Goal: Task Accomplishment & Management: Manage account settings

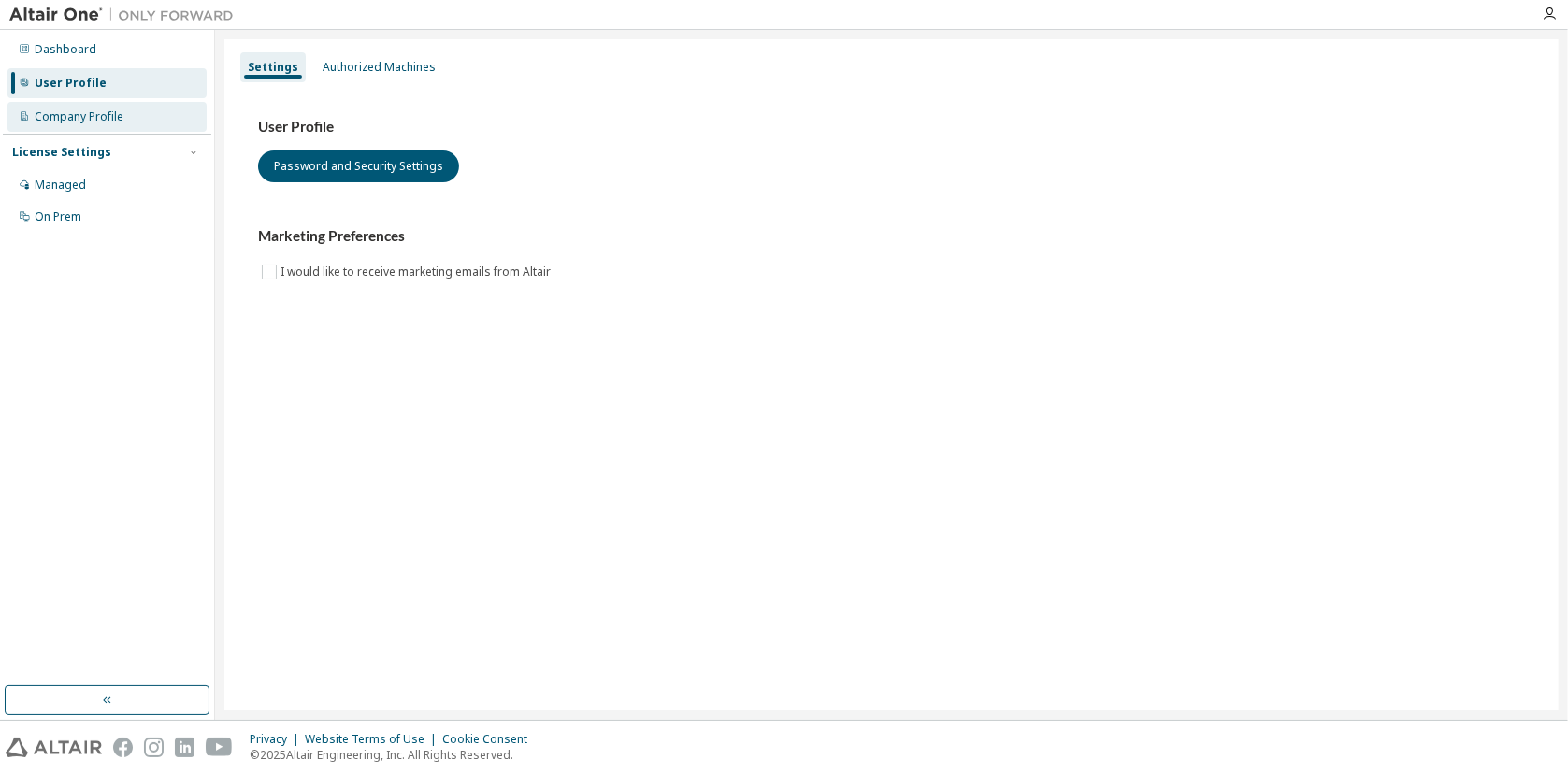
click at [73, 115] on div "Company Profile" at bounding box center [80, 116] width 89 height 15
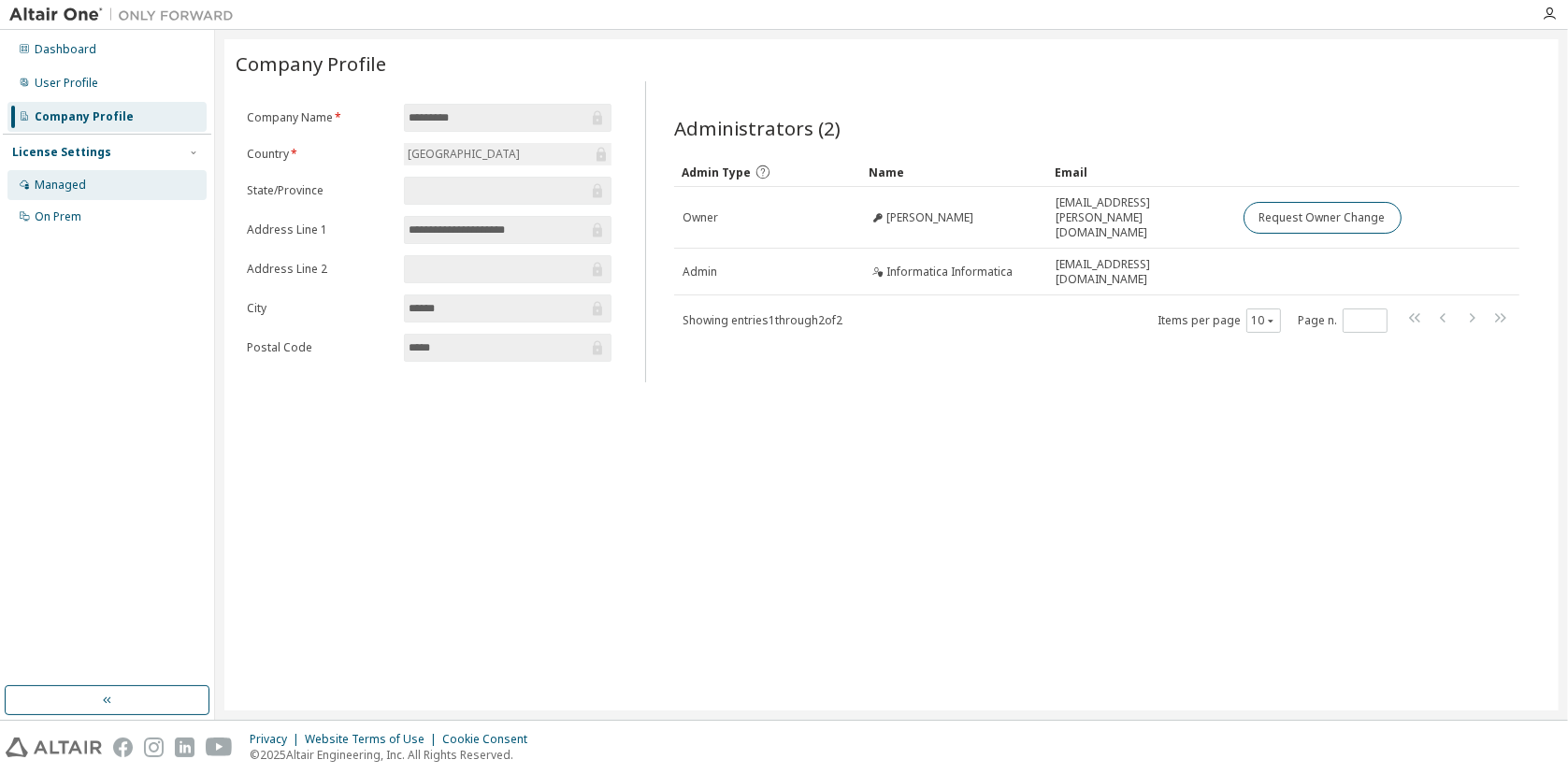
click at [61, 177] on div "Managed" at bounding box center [60, 184] width 51 height 15
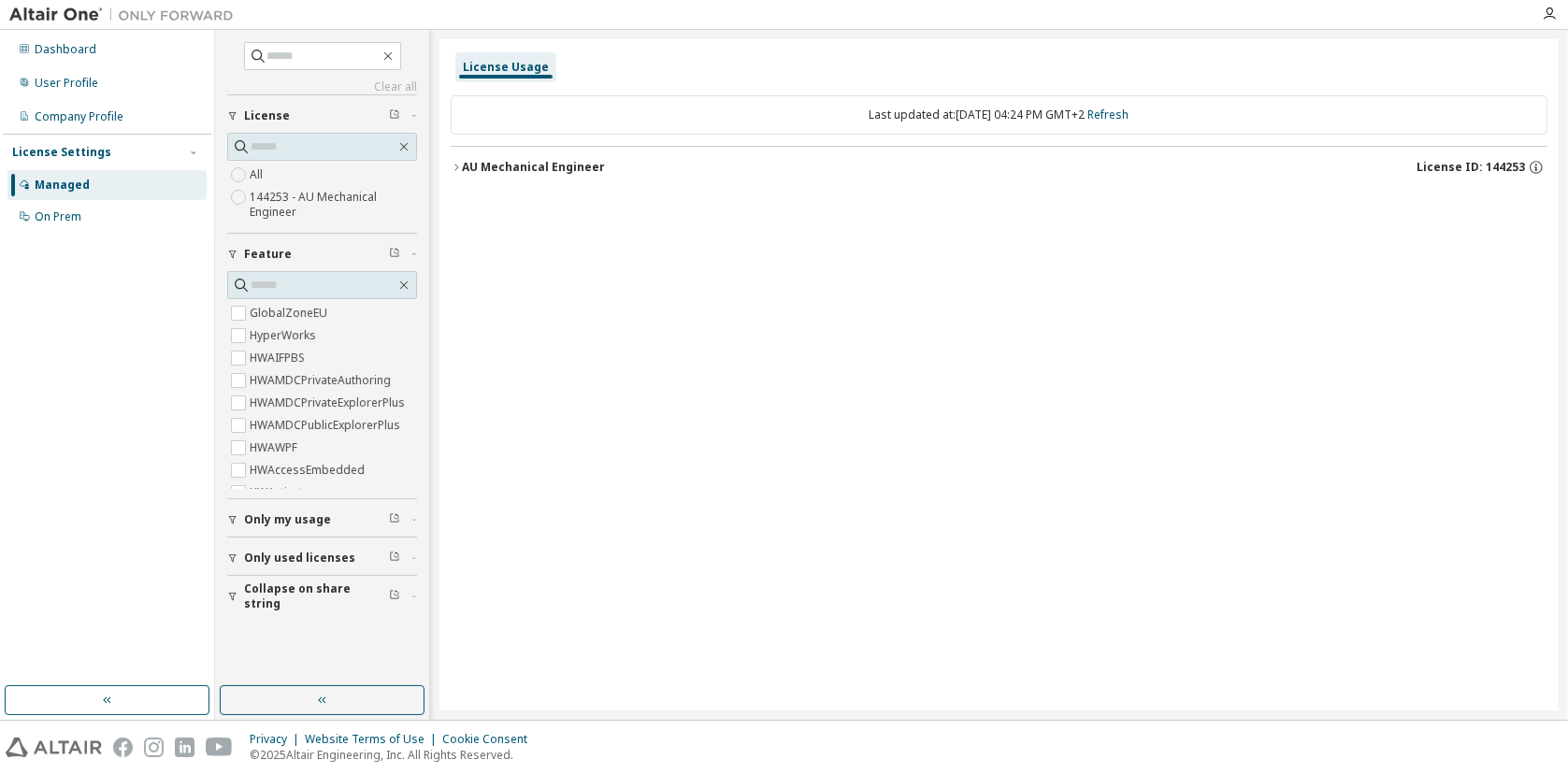
click at [456, 169] on icon "button" at bounding box center [456, 168] width 12 height 12
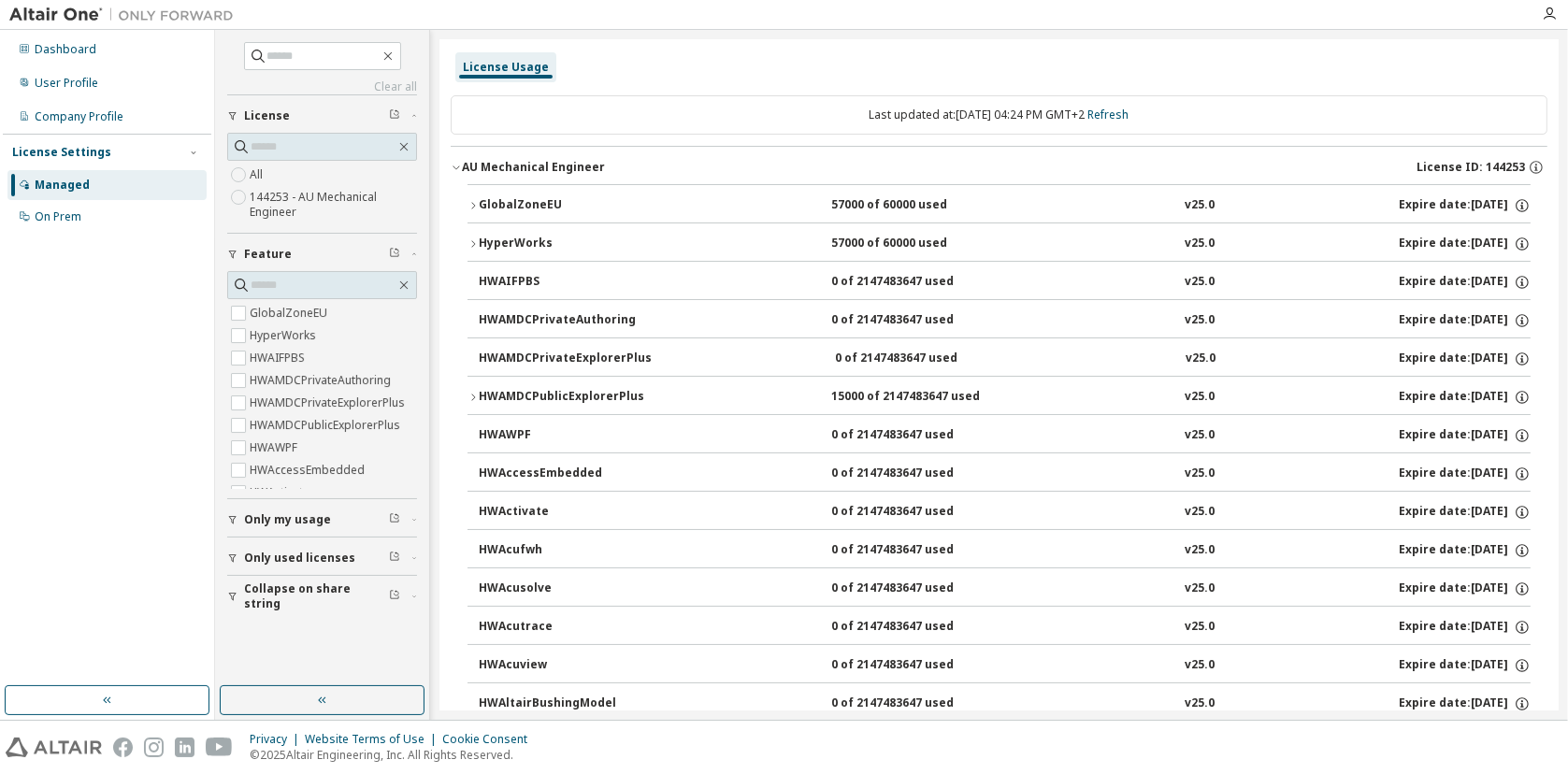
click at [473, 203] on icon "button" at bounding box center [474, 205] width 4 height 7
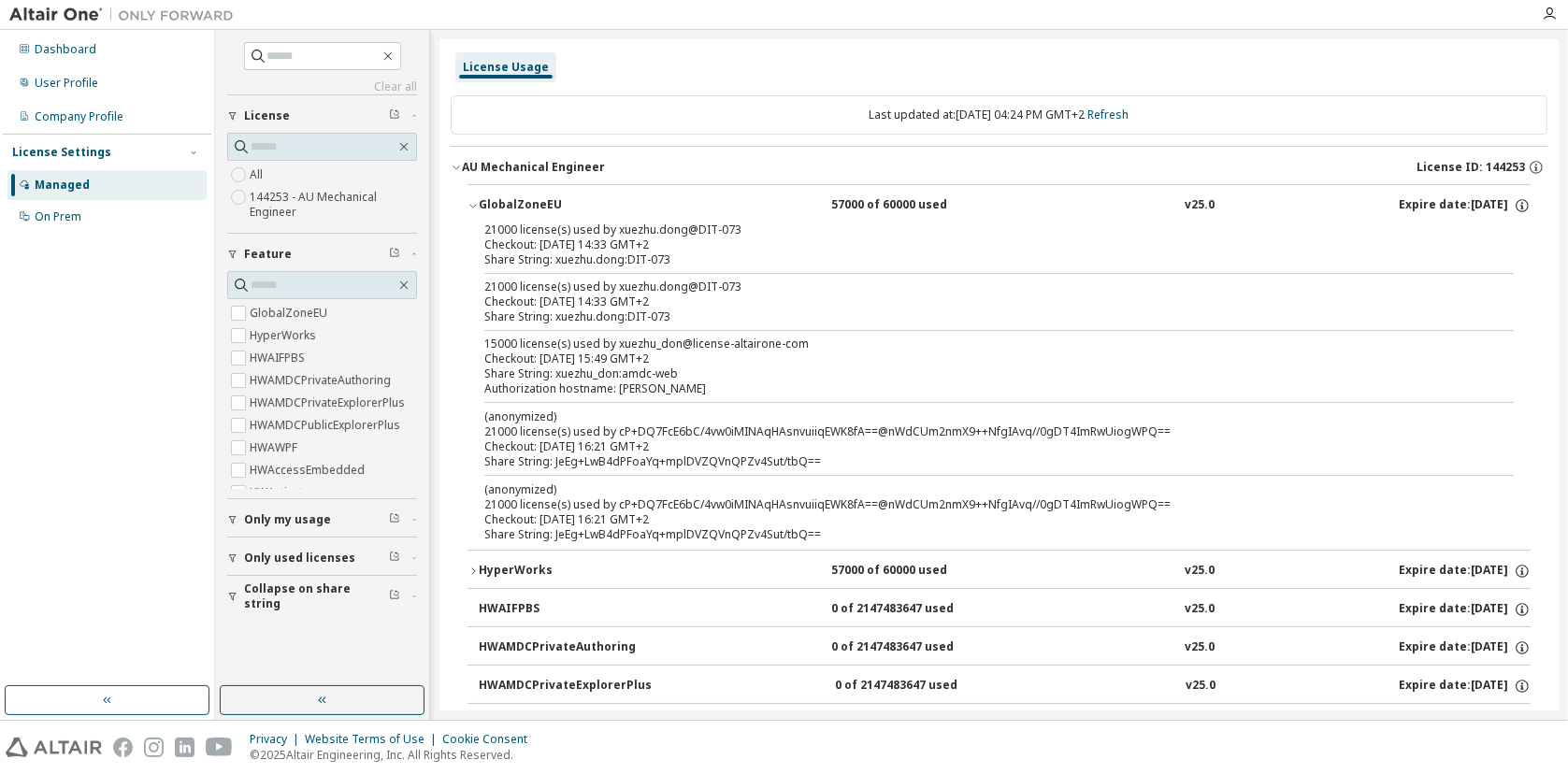
click at [473, 203] on icon "button" at bounding box center [474, 206] width 12 height 12
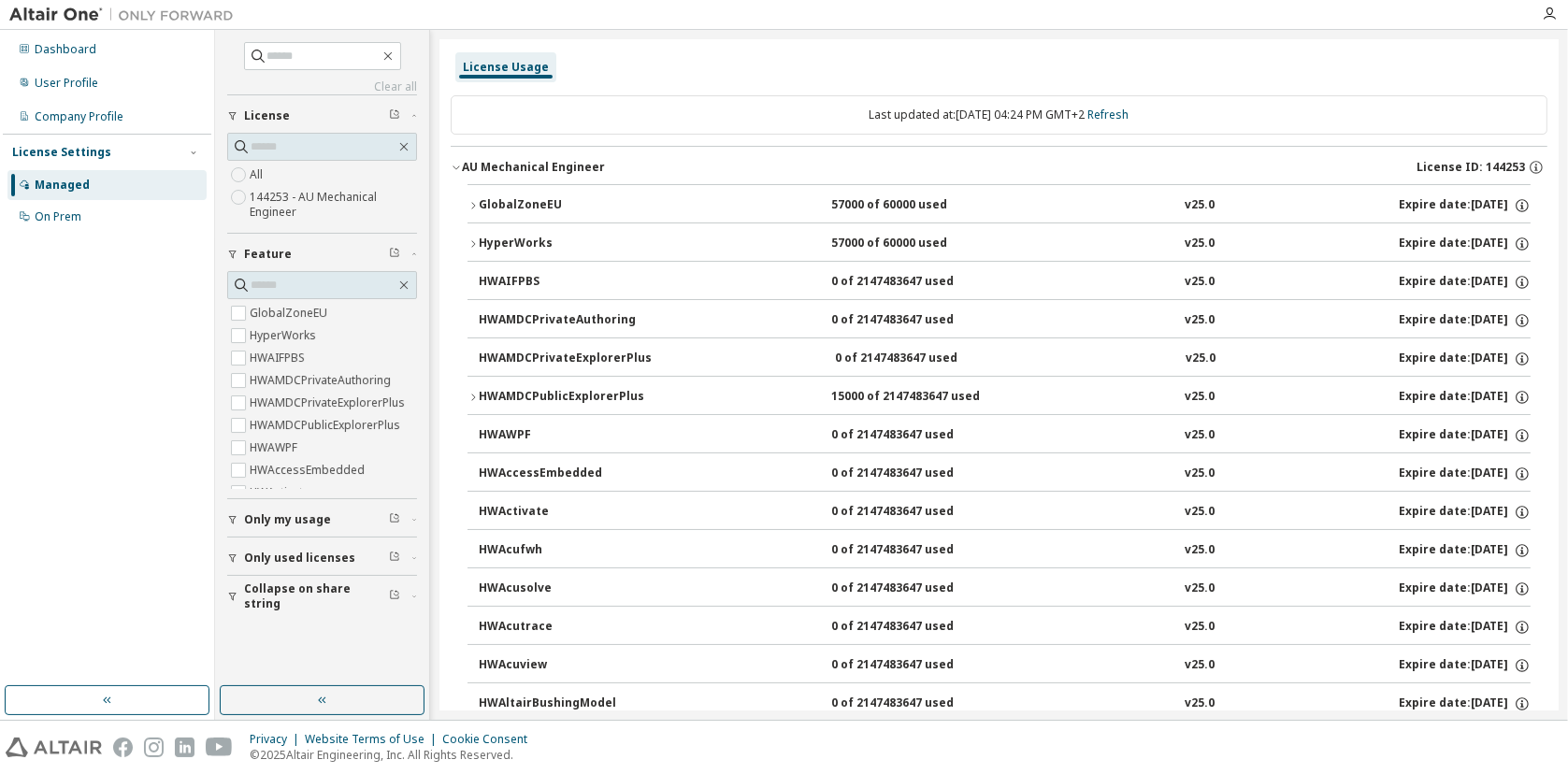
click at [476, 240] on icon "button" at bounding box center [474, 244] width 12 height 12
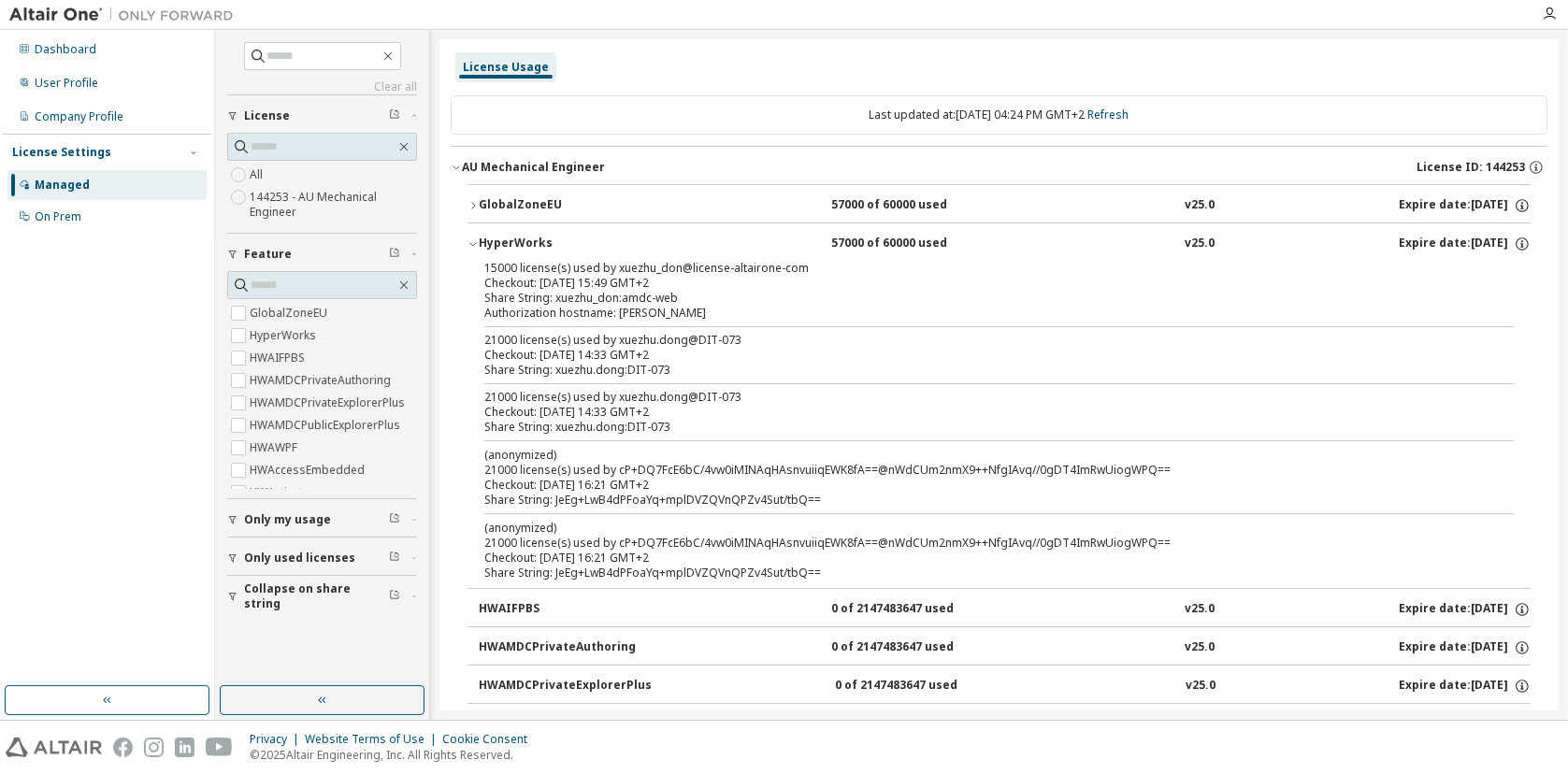
click at [476, 240] on icon "button" at bounding box center [474, 244] width 12 height 12
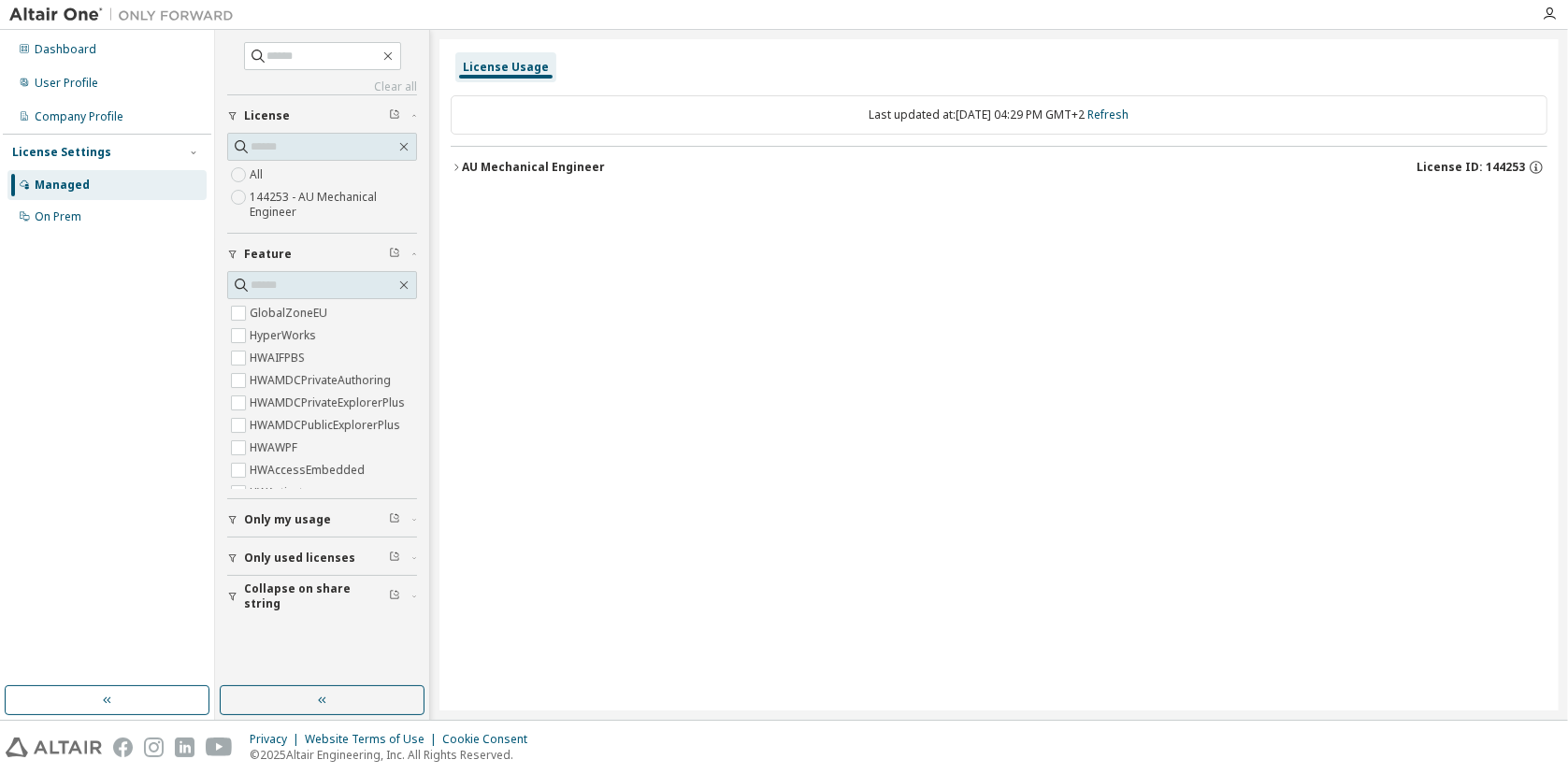
click at [451, 165] on icon "button" at bounding box center [456, 168] width 12 height 12
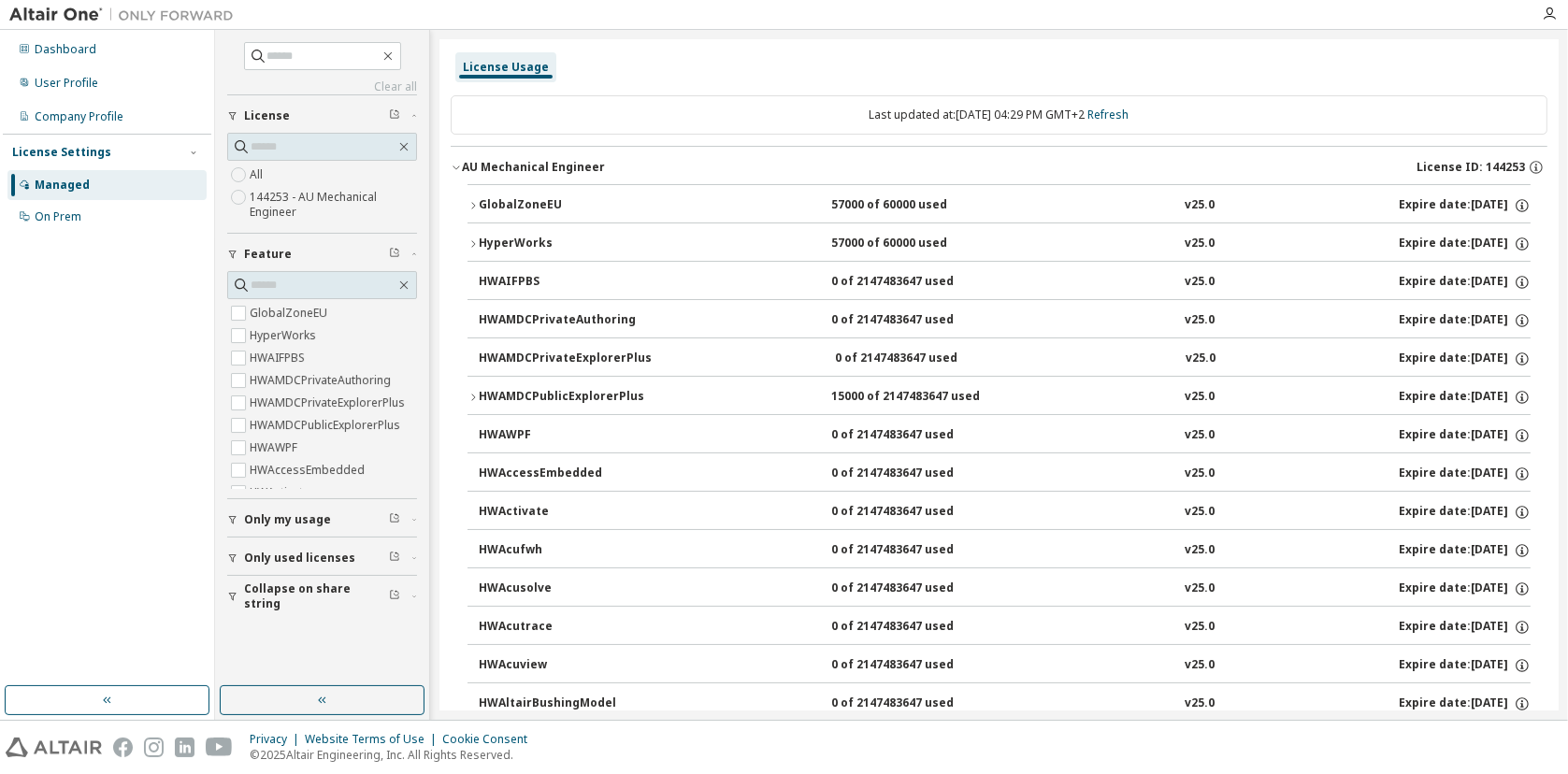
click at [476, 197] on button "GlobalZoneEU 57000 of 60000 used v25.0 Expire date: [DATE]" at bounding box center [998, 206] width 1062 height 41
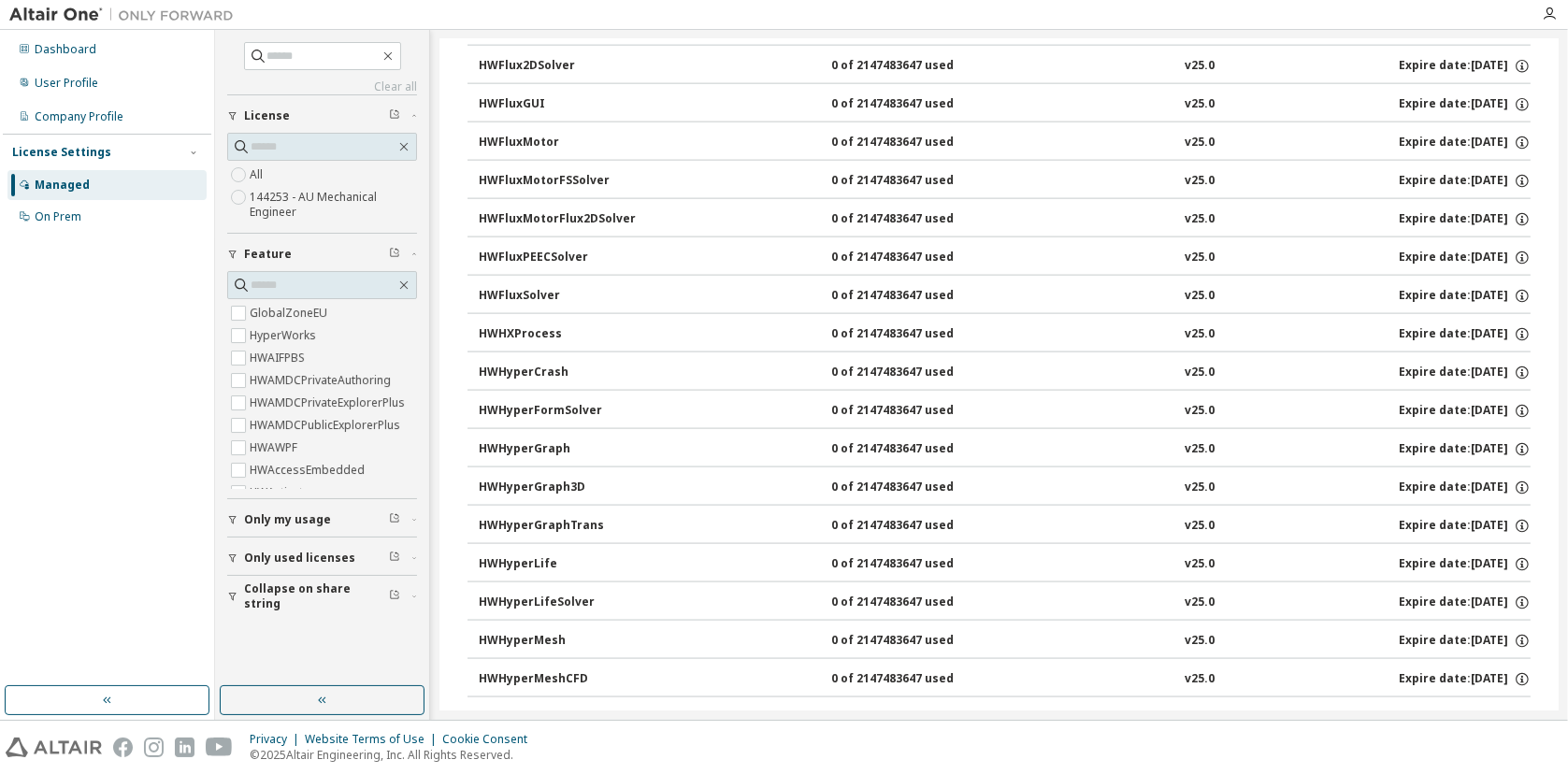
scroll to position [2881, 0]
click at [296, 519] on span "Only my usage" at bounding box center [287, 519] width 87 height 15
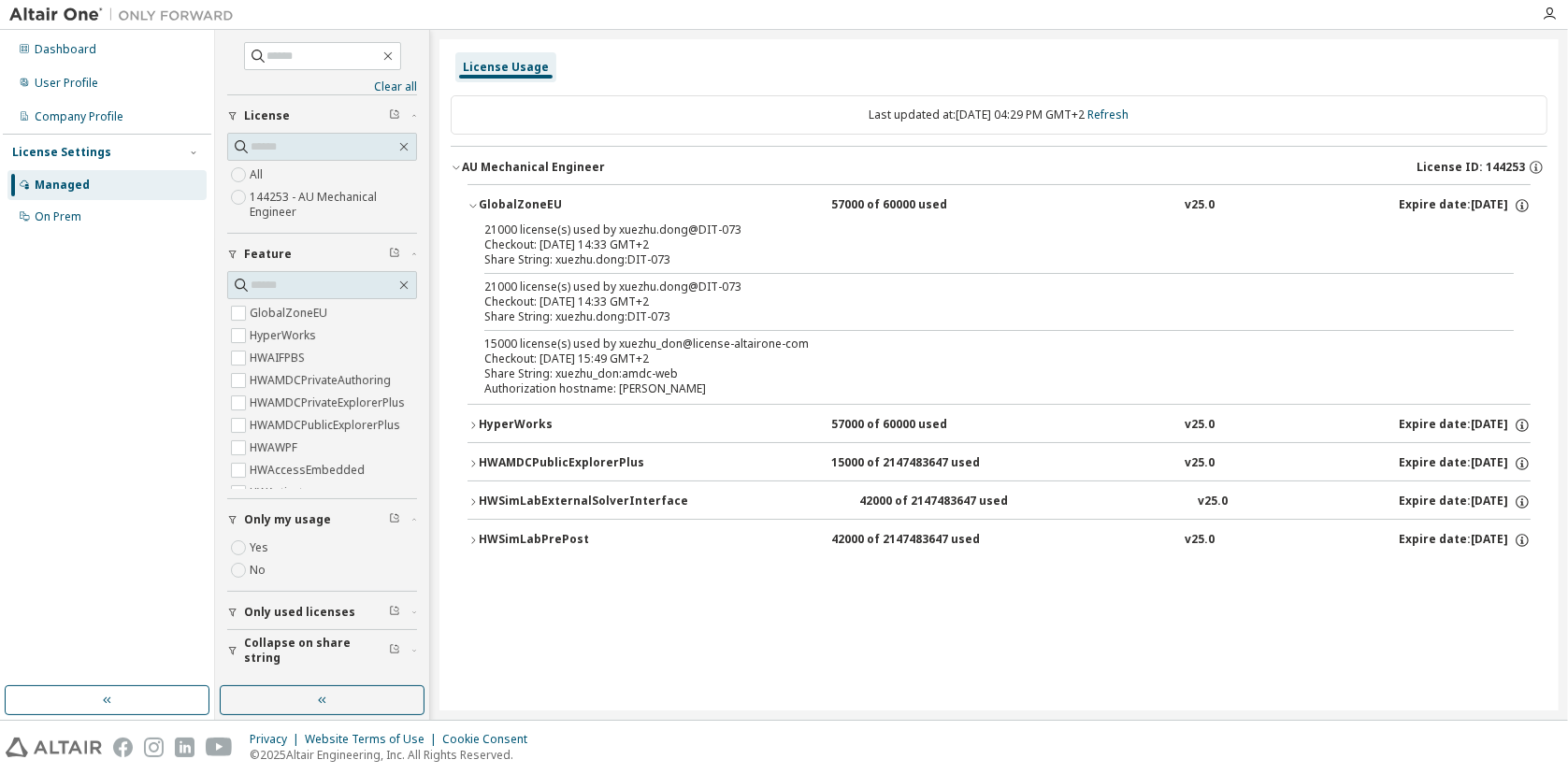
scroll to position [0, 0]
click at [471, 206] on icon "button" at bounding box center [474, 206] width 12 height 12
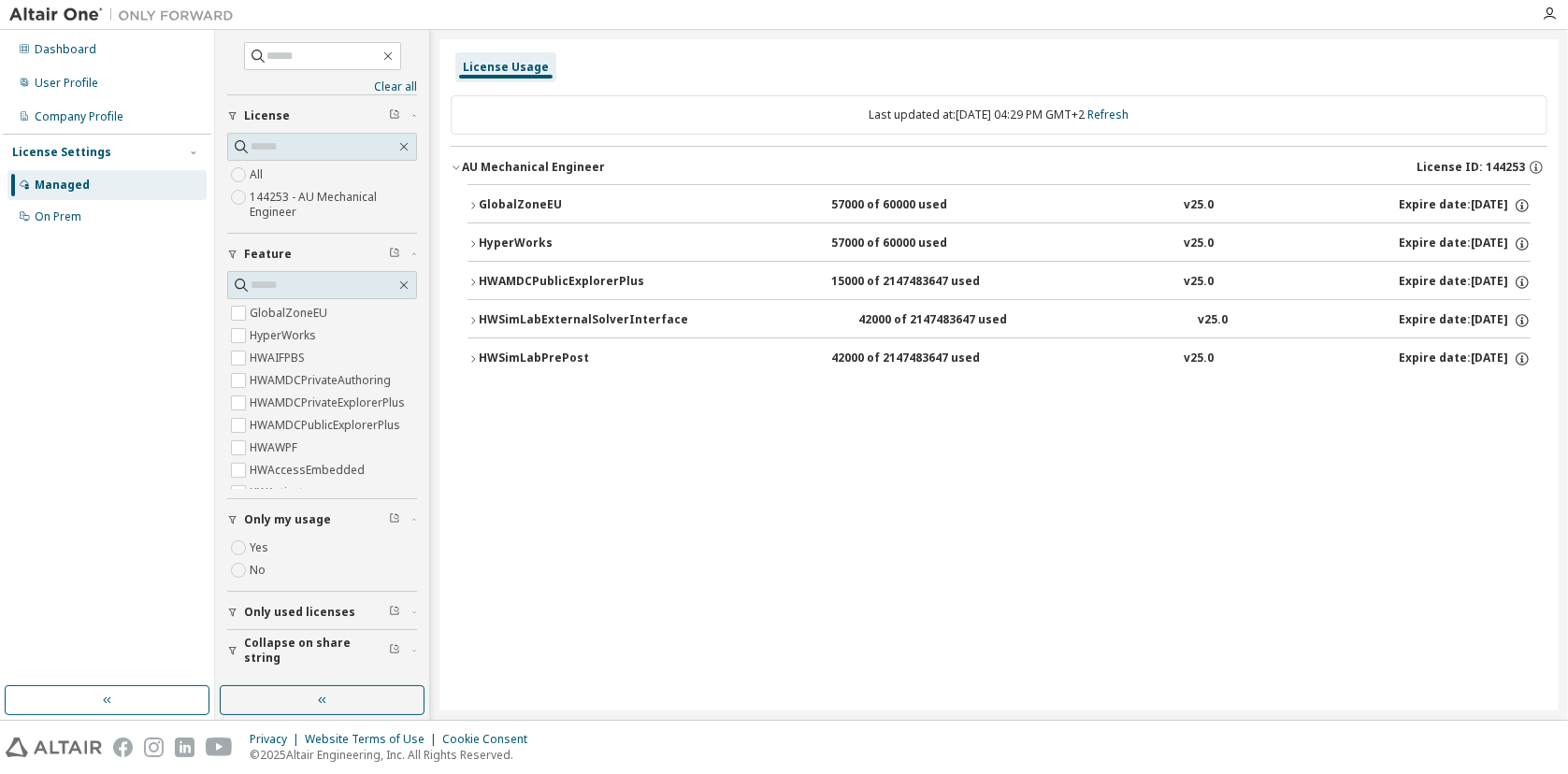
click at [474, 240] on icon "button" at bounding box center [474, 244] width 12 height 12
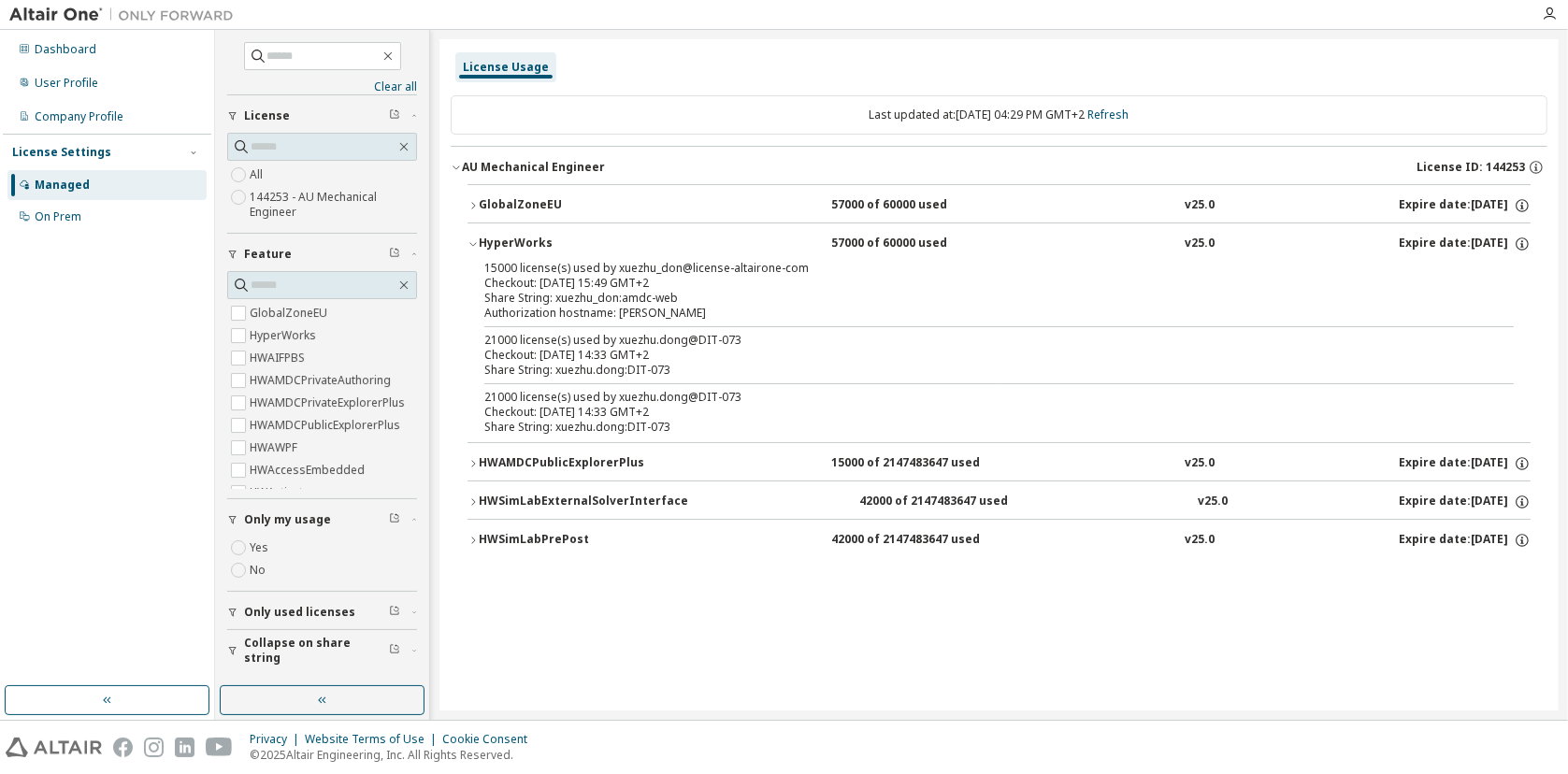
click at [476, 241] on icon "button" at bounding box center [474, 244] width 12 height 12
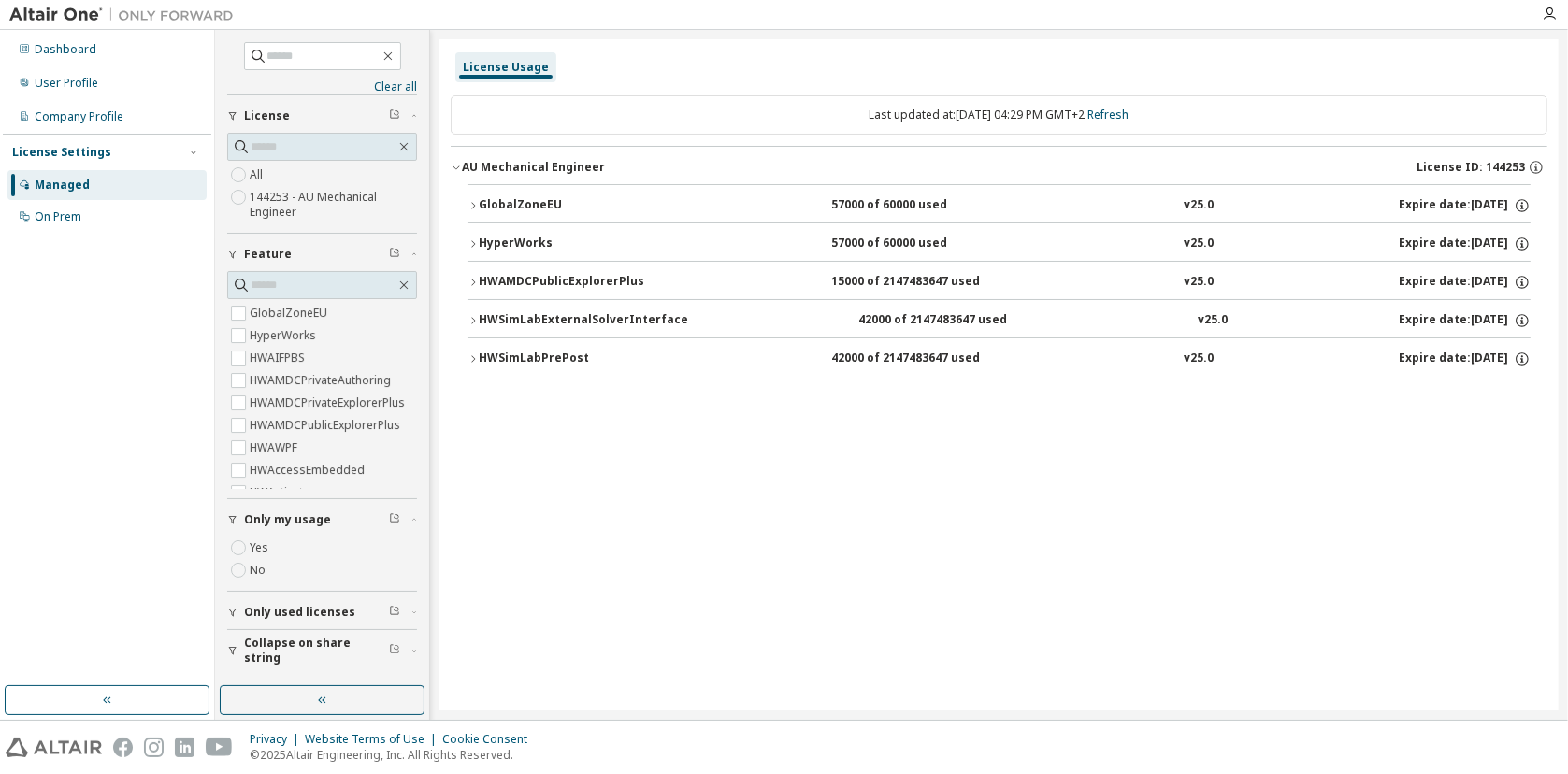
click at [476, 204] on icon "button" at bounding box center [474, 206] width 12 height 12
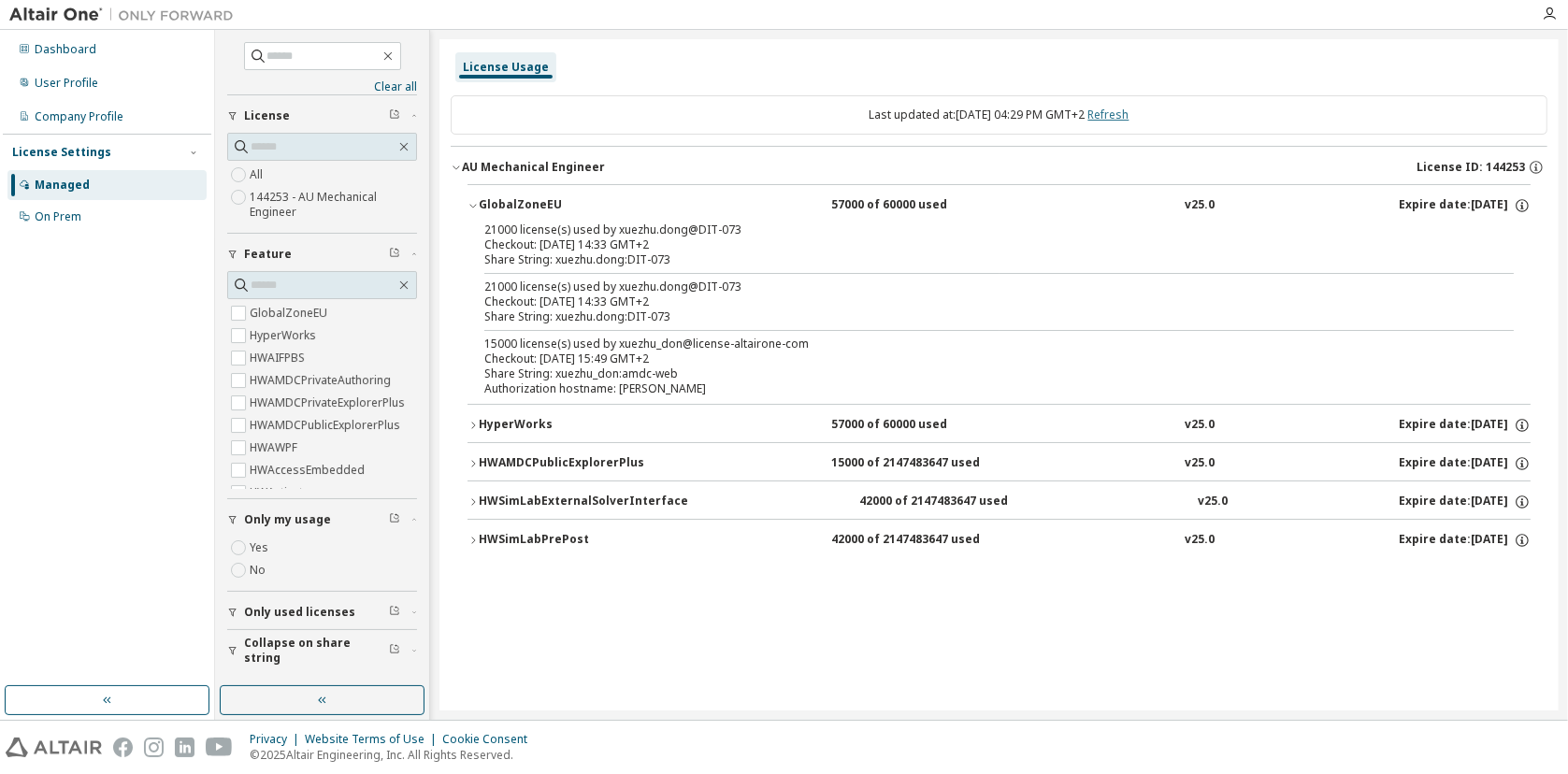
click at [1129, 112] on link "Refresh" at bounding box center [1108, 114] width 41 height 16
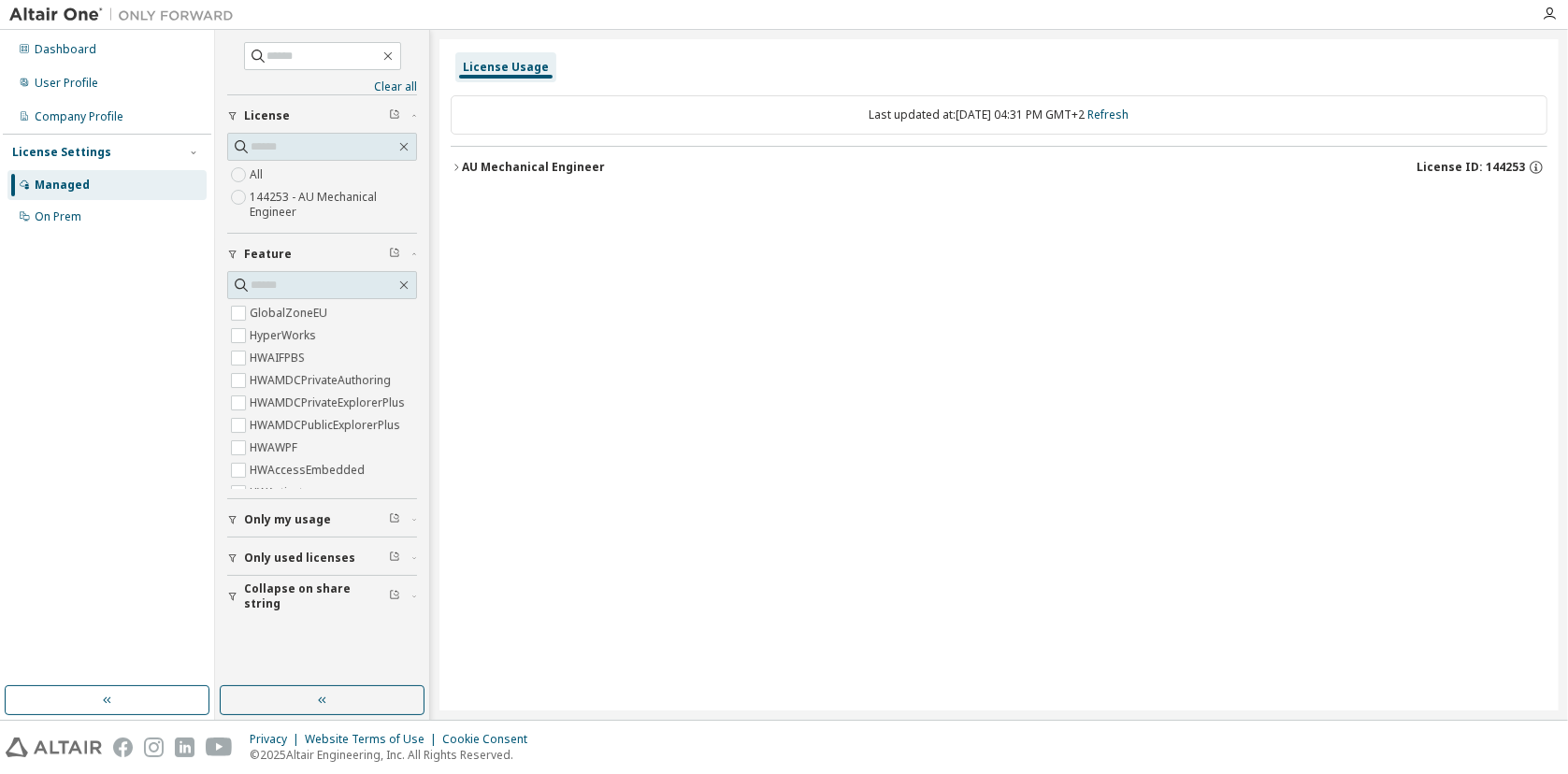
click at [462, 166] on div "AU Mechanical Engineer" at bounding box center [533, 167] width 143 height 15
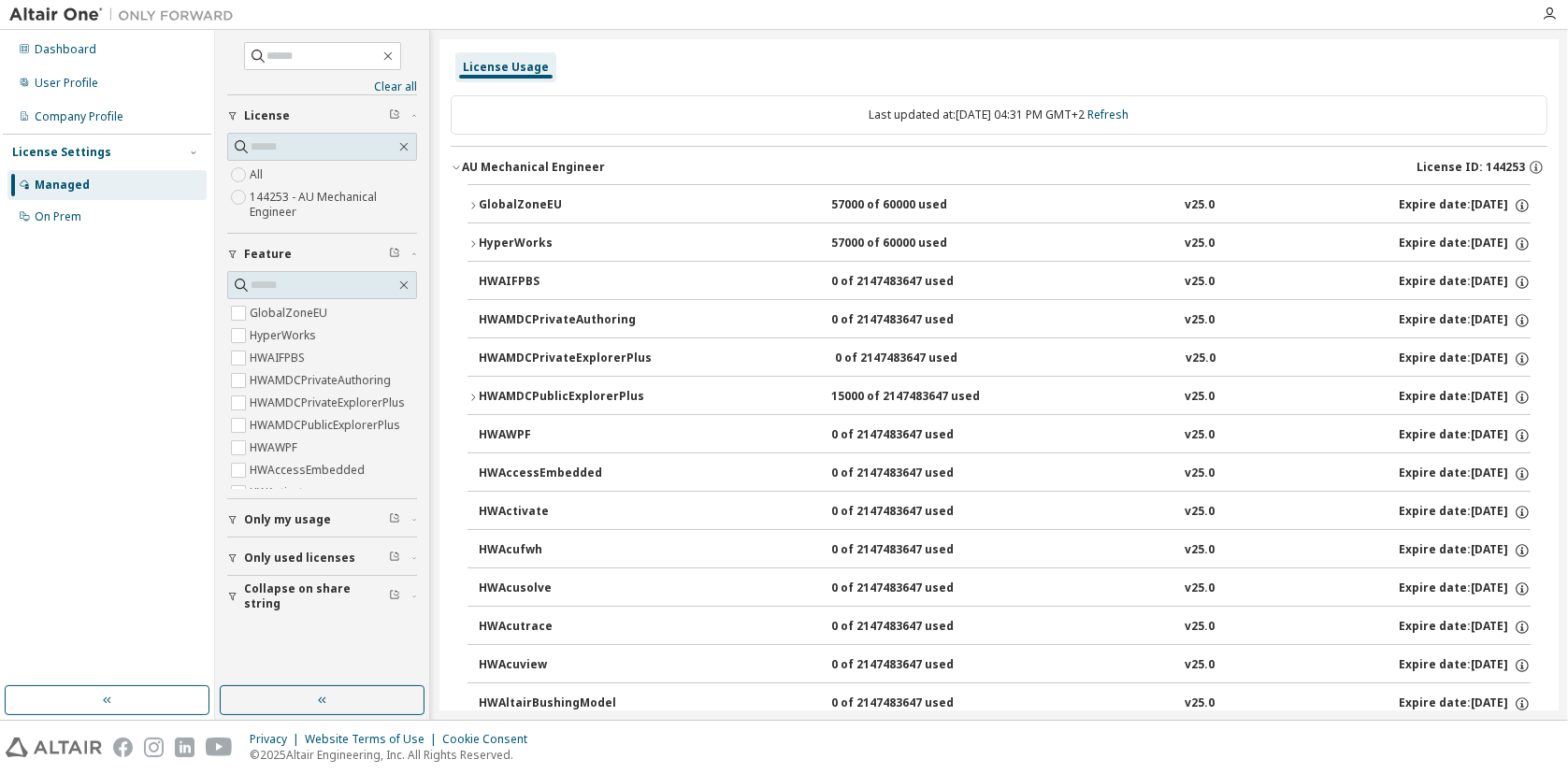
click at [474, 239] on icon "button" at bounding box center [474, 244] width 12 height 12
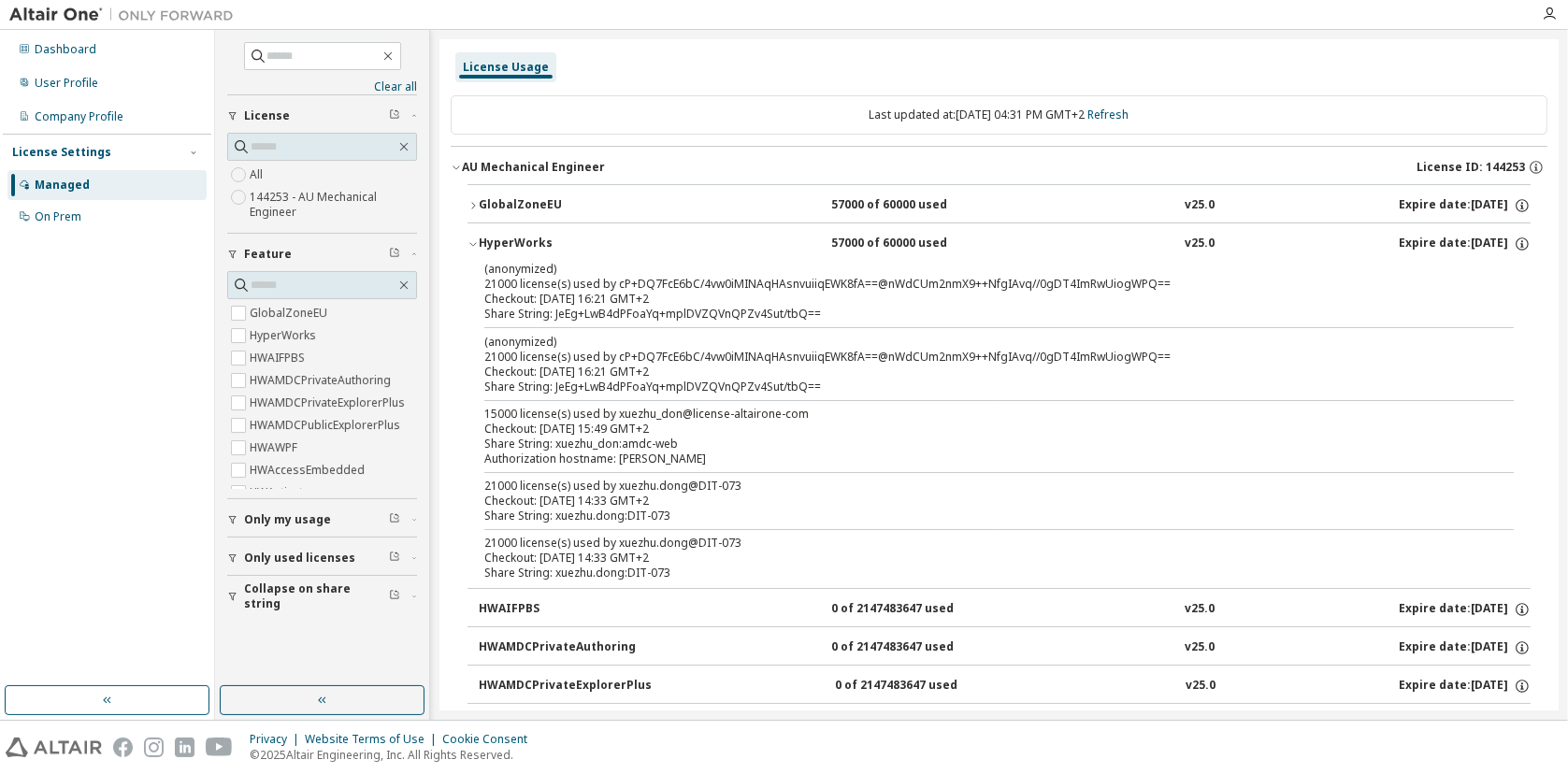
click at [474, 239] on icon "button" at bounding box center [474, 244] width 12 height 12
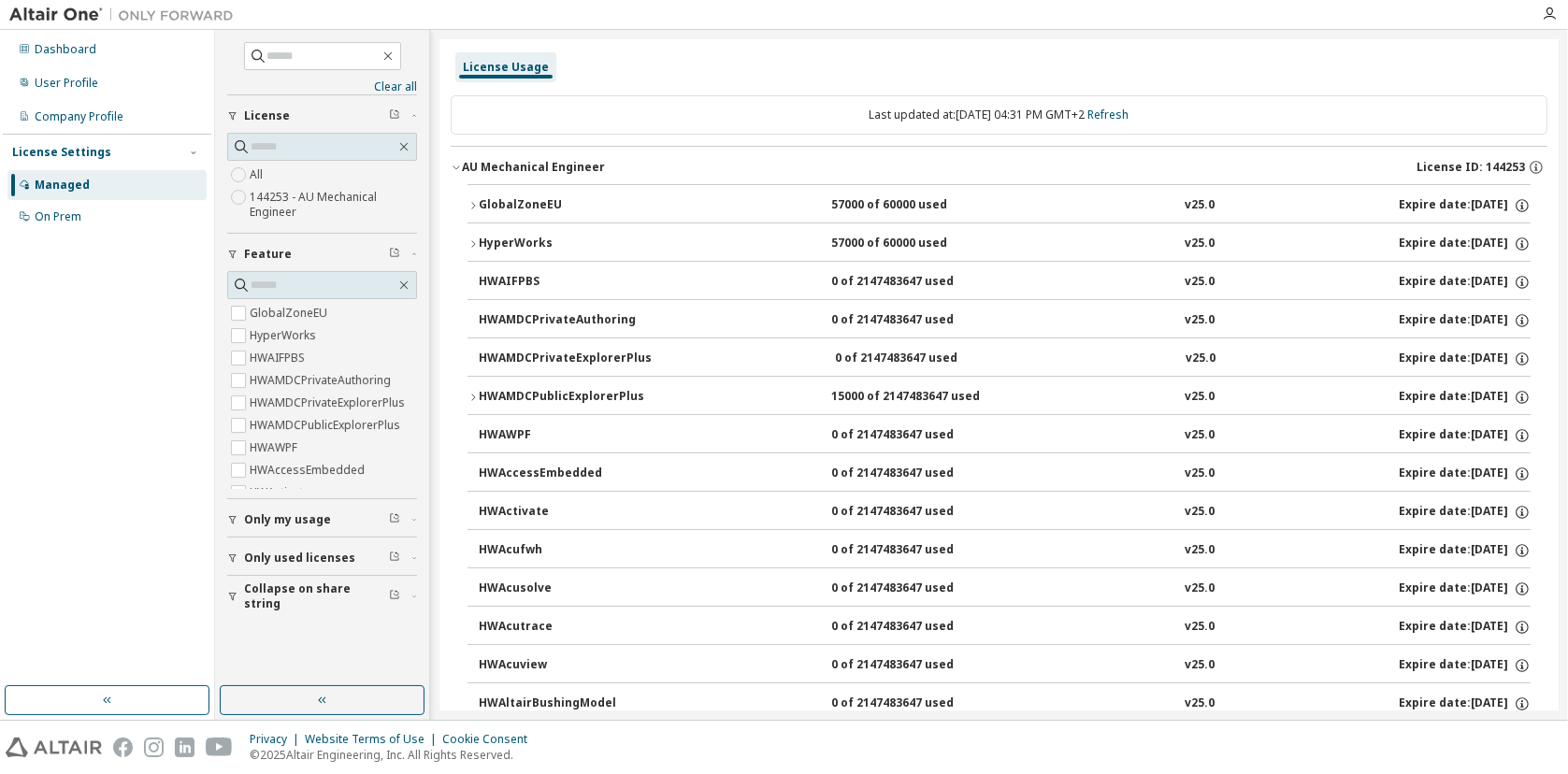
click at [473, 204] on icon "button" at bounding box center [474, 206] width 12 height 12
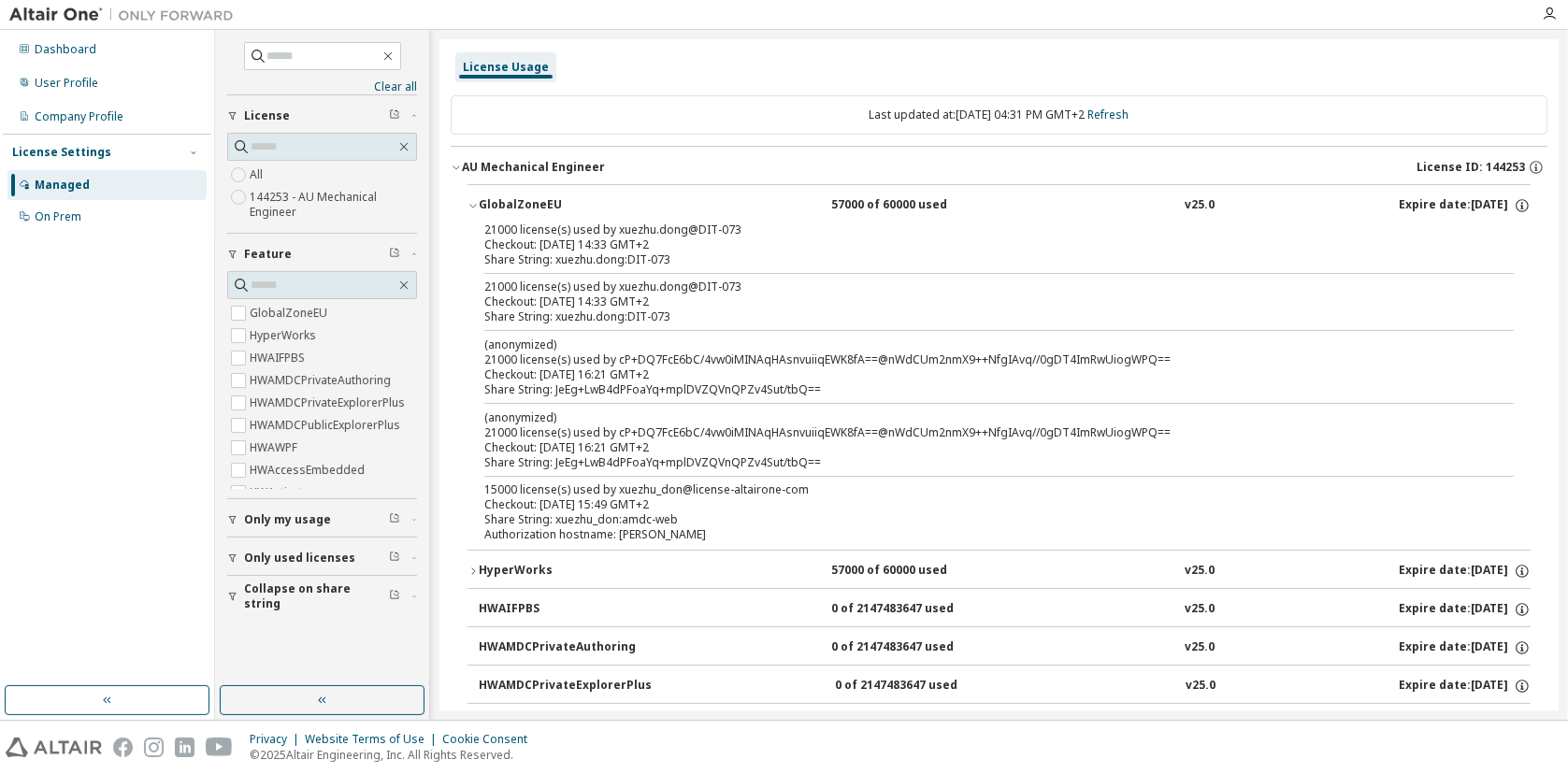
click at [473, 204] on icon "button" at bounding box center [474, 206] width 12 height 12
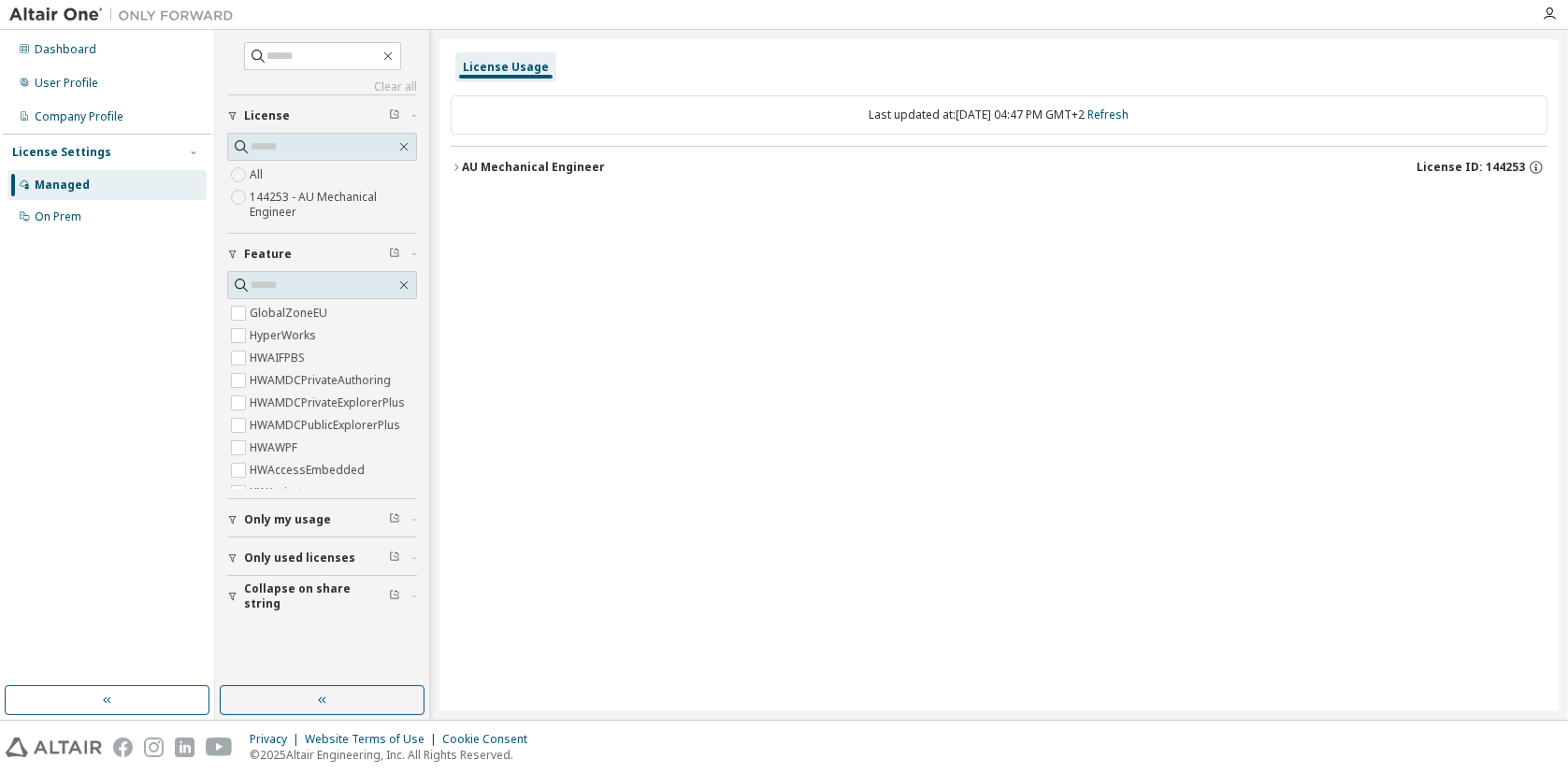
click at [460, 165] on icon "button" at bounding box center [456, 168] width 12 height 12
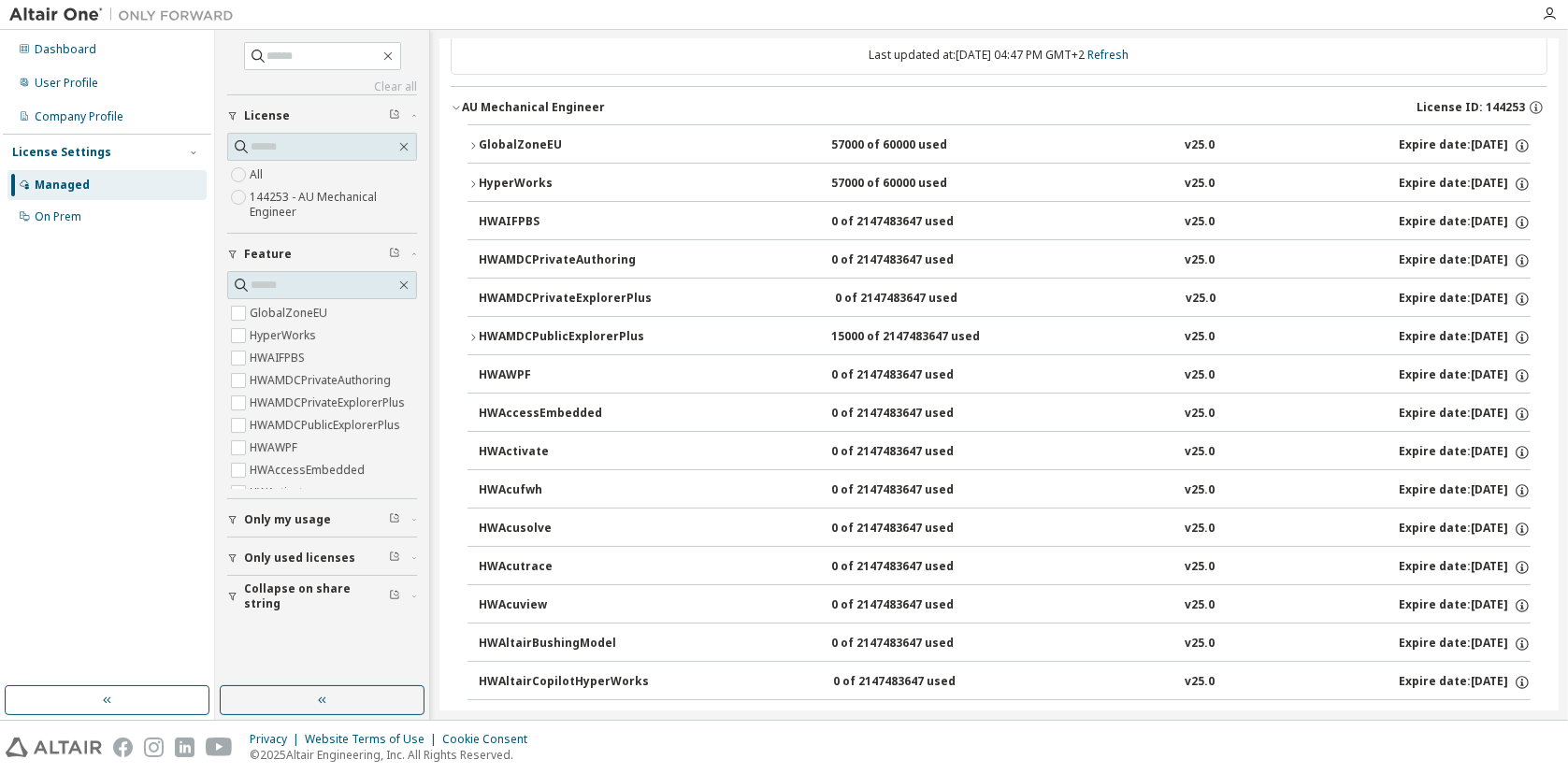
scroll to position [93, 0]
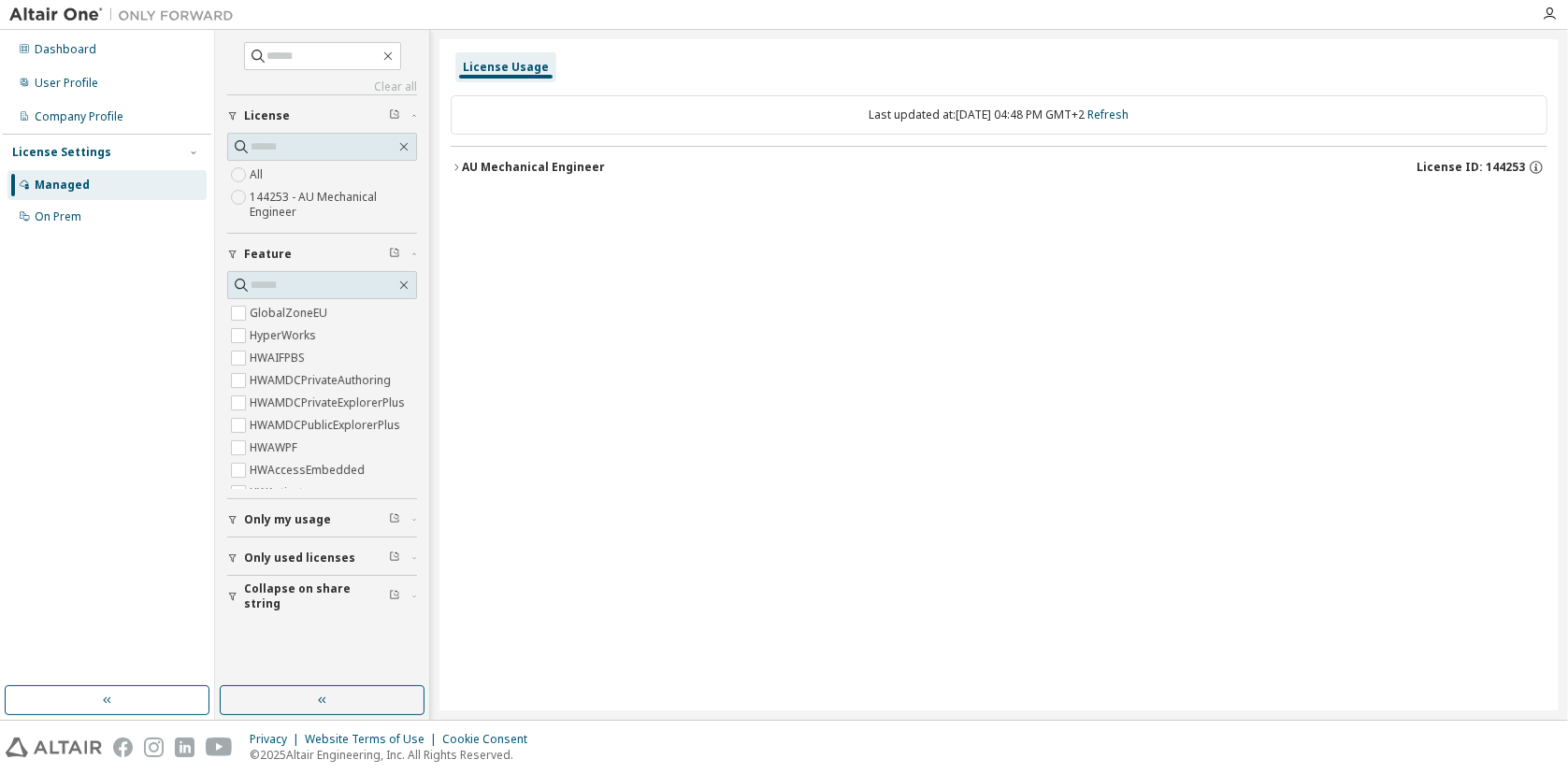
click at [457, 163] on icon "button" at bounding box center [456, 168] width 12 height 12
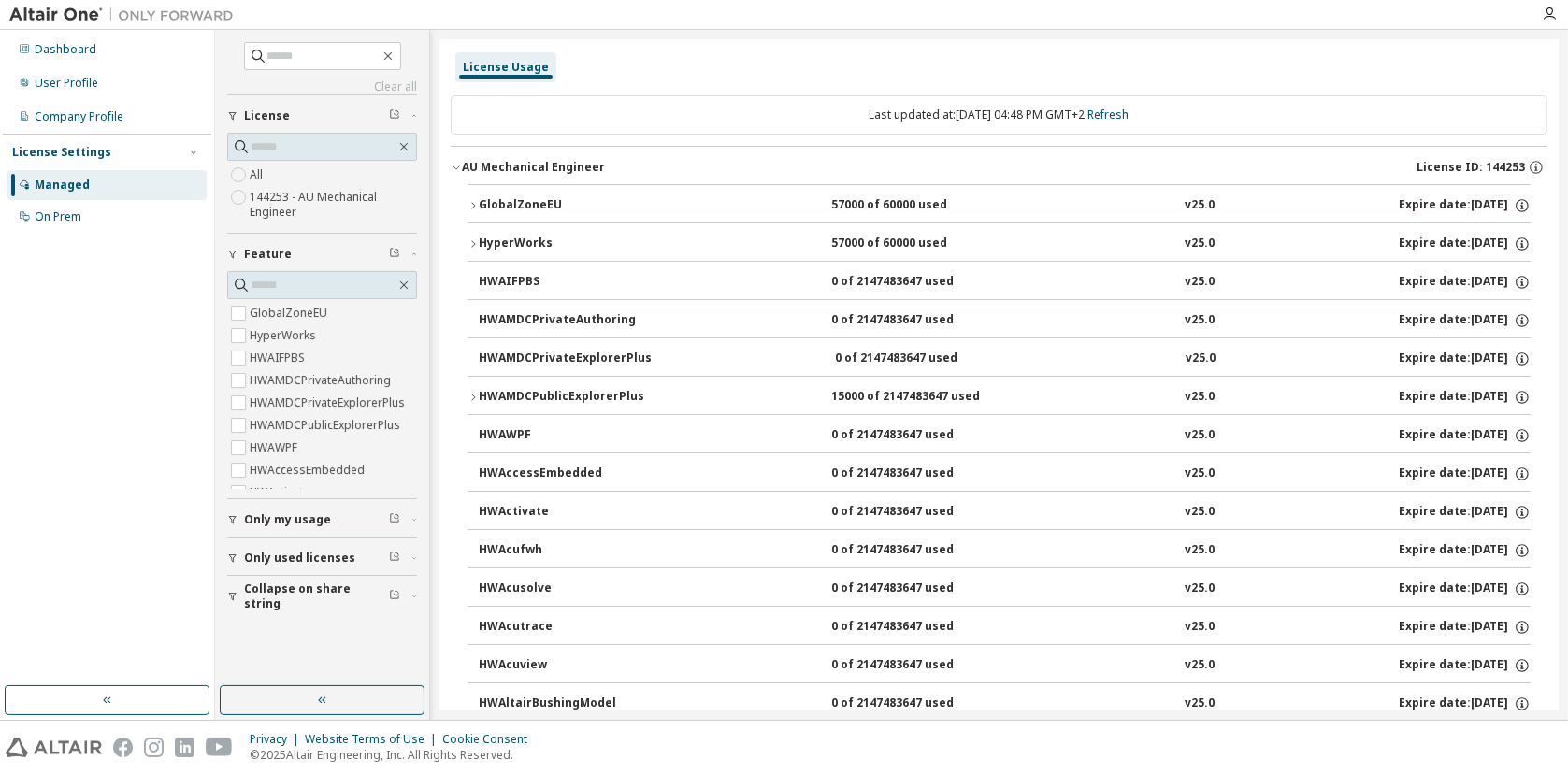
click at [476, 200] on icon "button" at bounding box center [474, 206] width 12 height 12
